Goal: Information Seeking & Learning: Learn about a topic

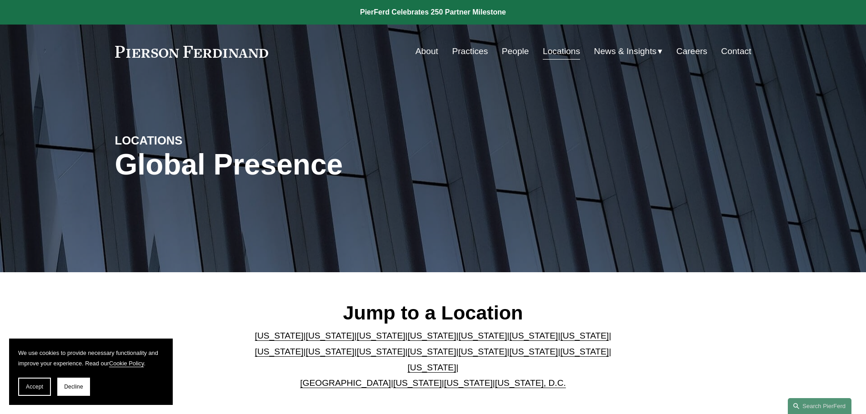
scroll to position [459, 0]
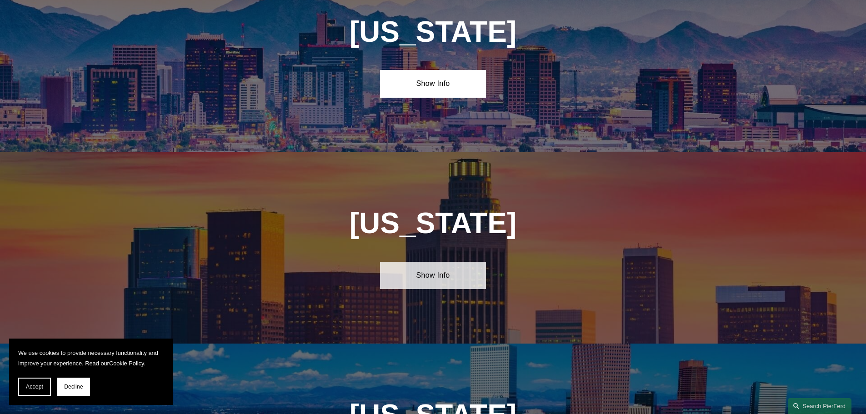
click at [450, 273] on link "Show Info" at bounding box center [433, 275] width 106 height 27
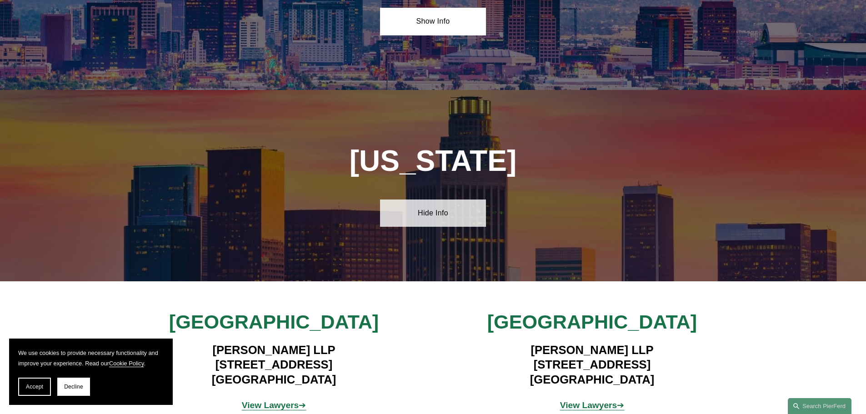
scroll to position [687, 0]
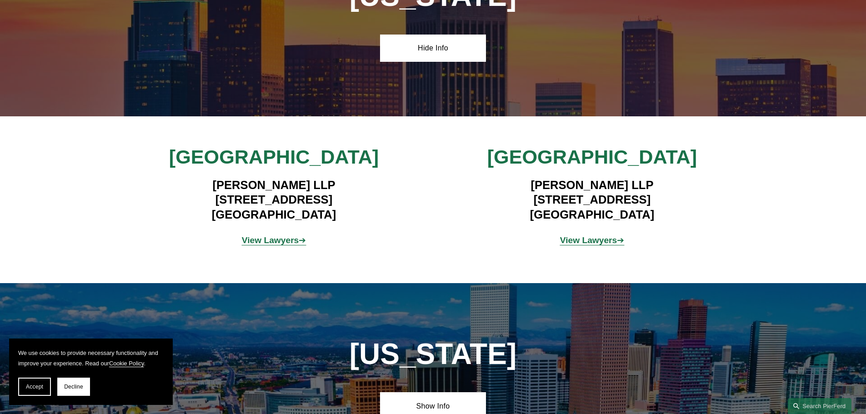
click at [270, 236] on strong "View Lawyers" at bounding box center [270, 241] width 57 height 10
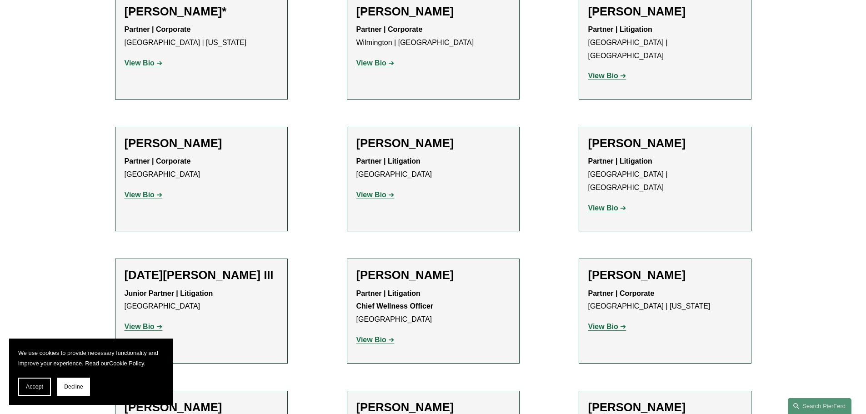
scroll to position [727, 0]
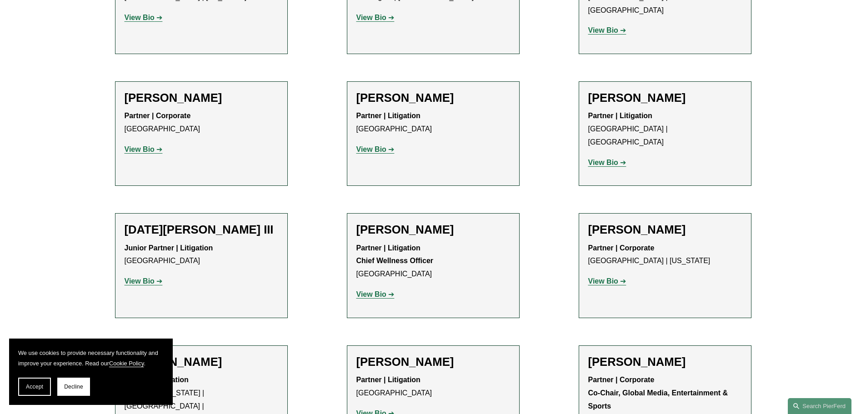
click at [144, 277] on strong "View Bio" at bounding box center [140, 281] width 30 height 8
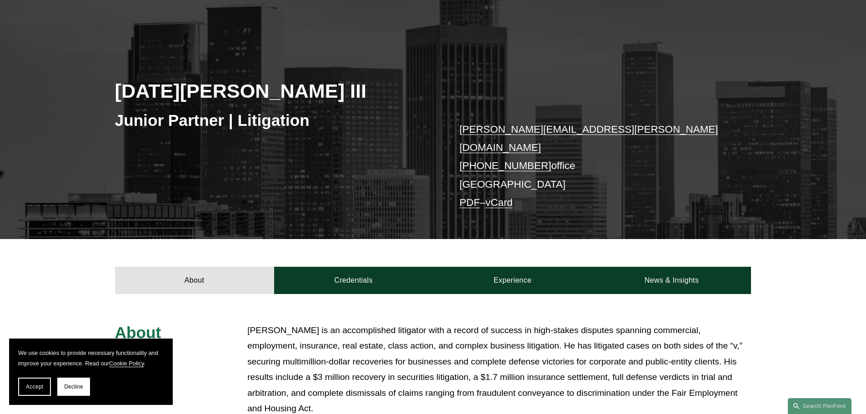
scroll to position [273, 0]
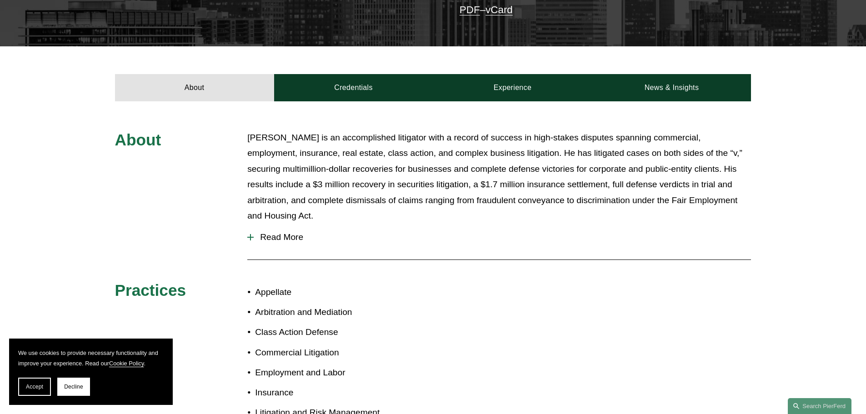
click at [287, 232] on span "Read More" at bounding box center [502, 237] width 497 height 10
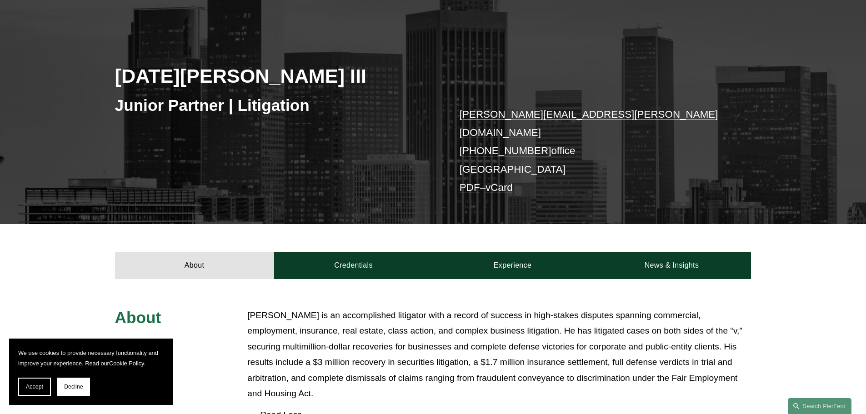
scroll to position [91, 0]
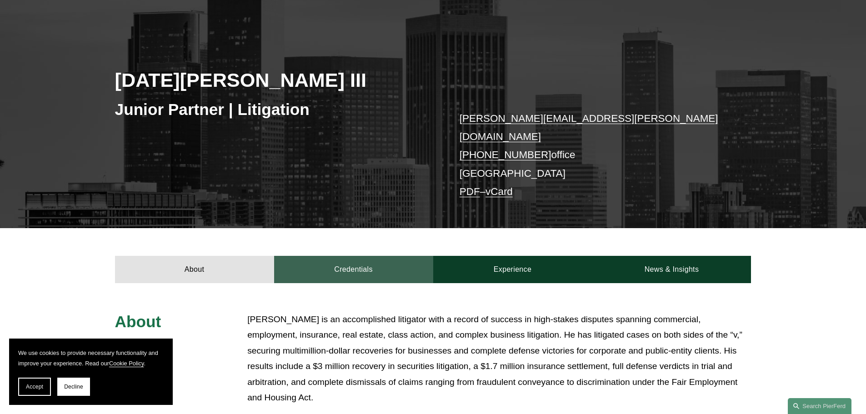
click at [321, 269] on link "Credentials" at bounding box center [353, 269] width 159 height 27
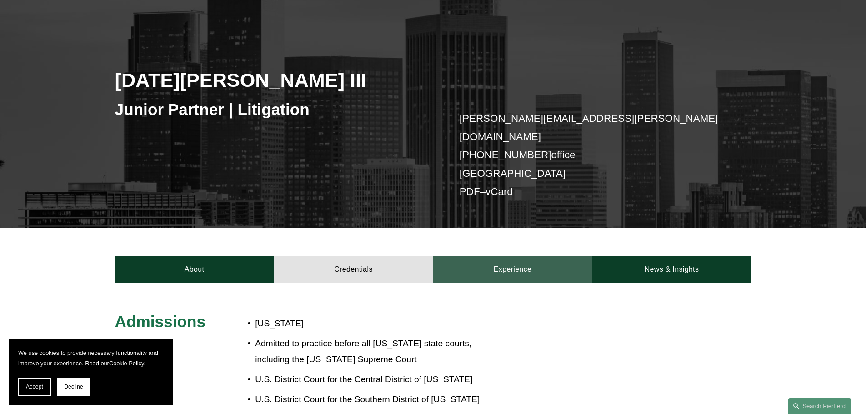
click at [519, 263] on link "Experience" at bounding box center [512, 269] width 159 height 27
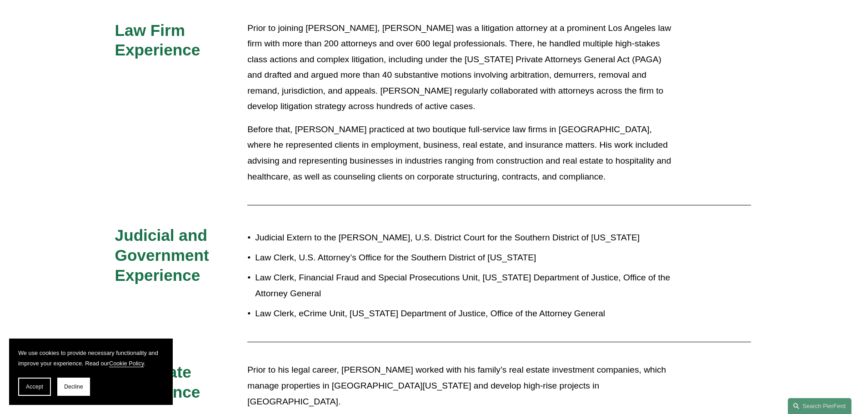
scroll to position [227, 0]
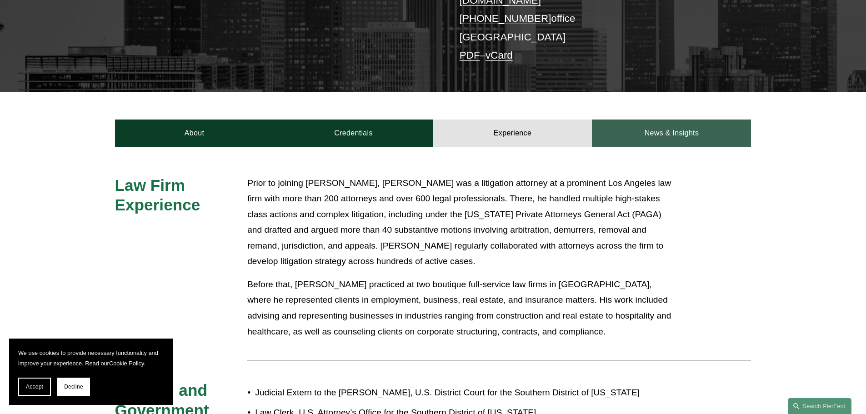
click at [655, 120] on link "News & Insights" at bounding box center [671, 133] width 159 height 27
